Goal: Task Accomplishment & Management: Use online tool/utility

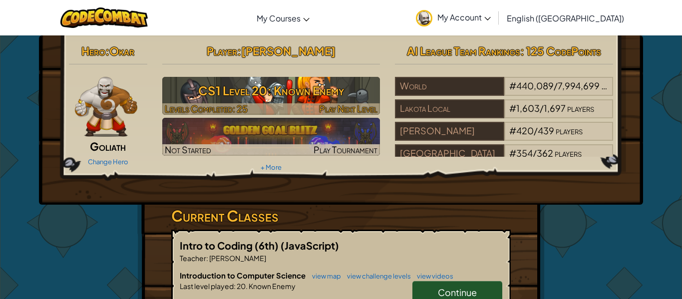
click at [326, 101] on h3 "CS1 Level 20: Known Enemy" at bounding box center [271, 90] width 218 height 22
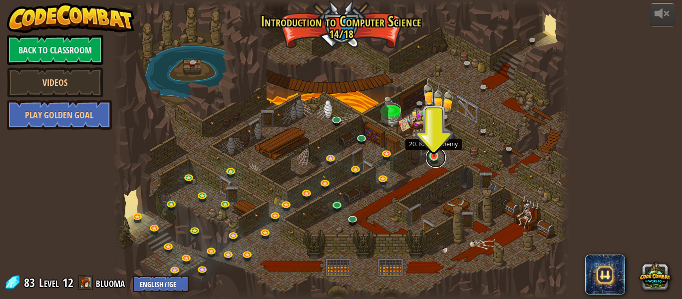
click at [436, 159] on link at bounding box center [436, 158] width 20 height 20
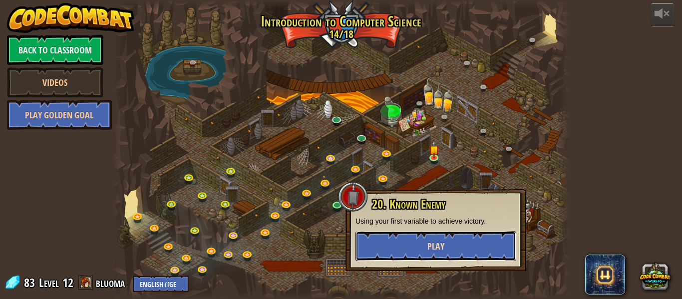
click at [410, 246] on button "Play" at bounding box center [436, 246] width 161 height 30
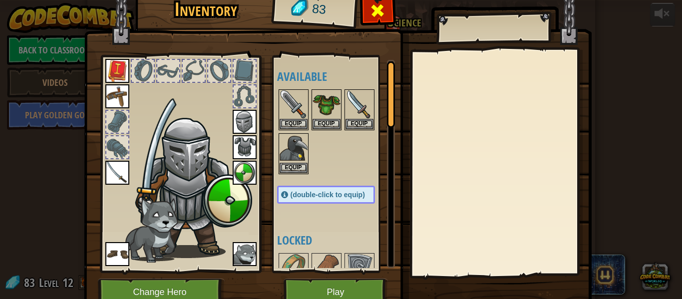
click at [375, 12] on span at bounding box center [378, 10] width 16 height 16
